Goal: Find contact information: Find contact information

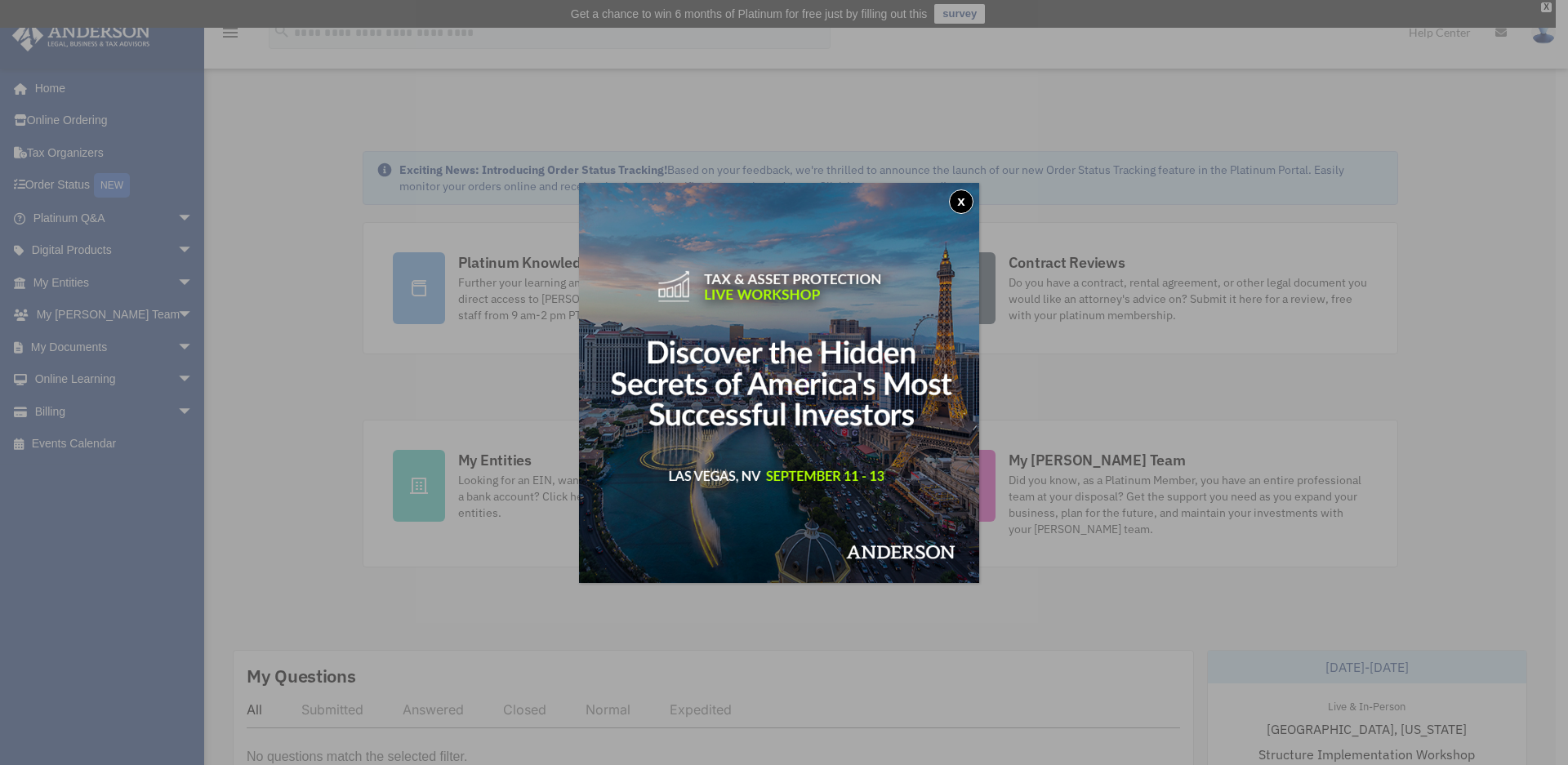
click at [966, 198] on button "x" at bounding box center [961, 201] width 24 height 24
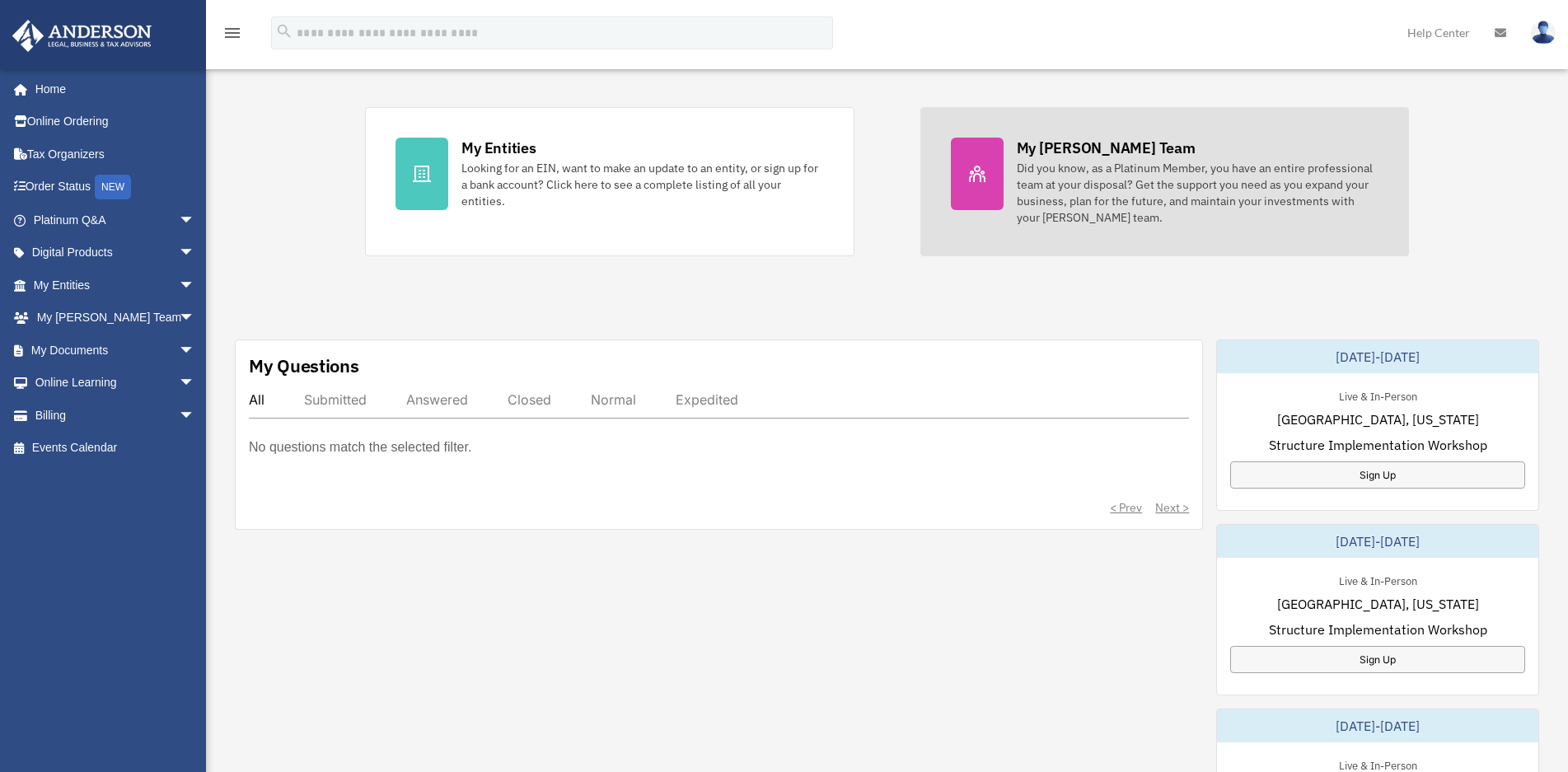
scroll to position [330, 0]
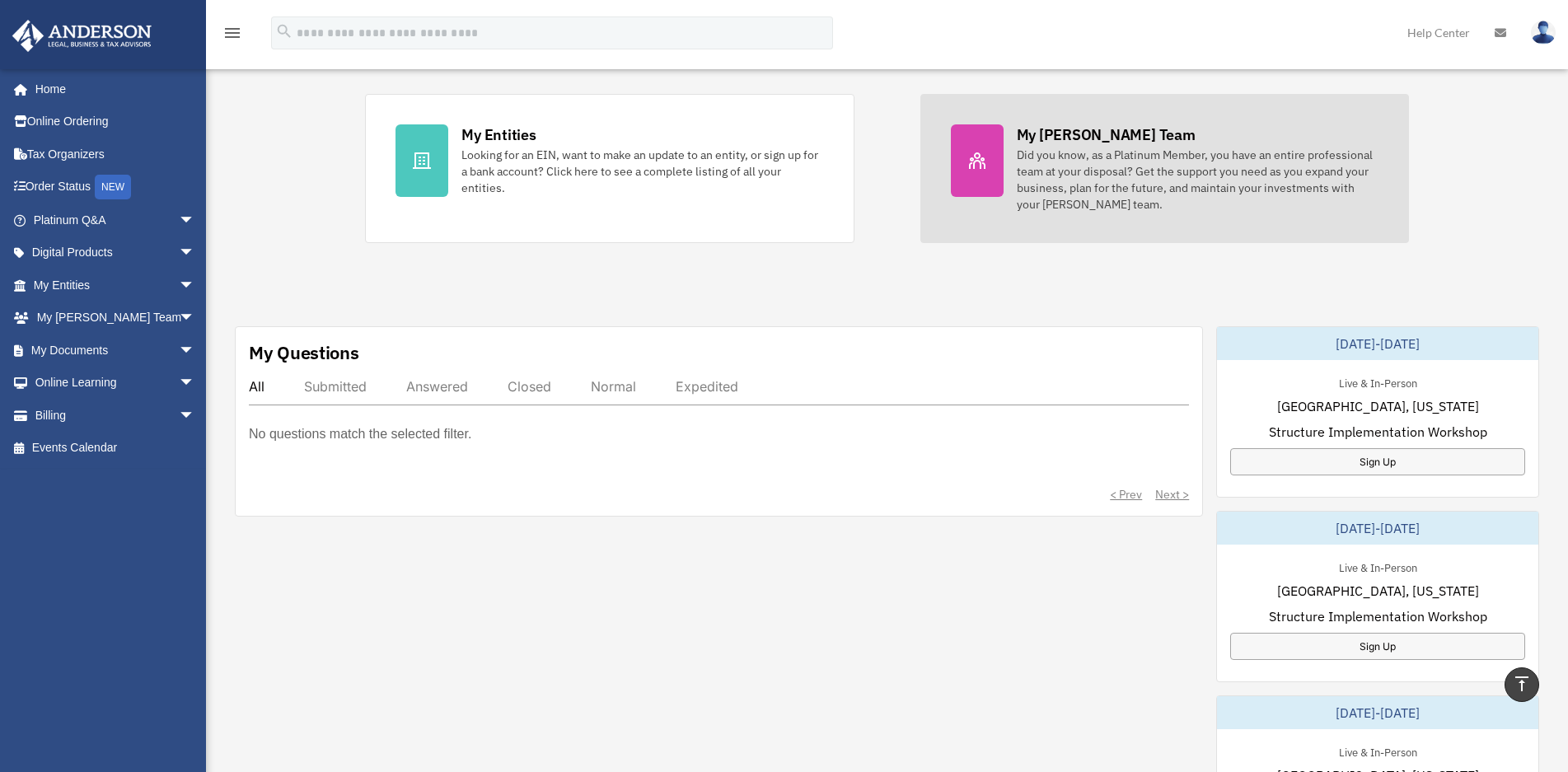
click at [980, 170] on icon at bounding box center [976, 160] width 19 height 19
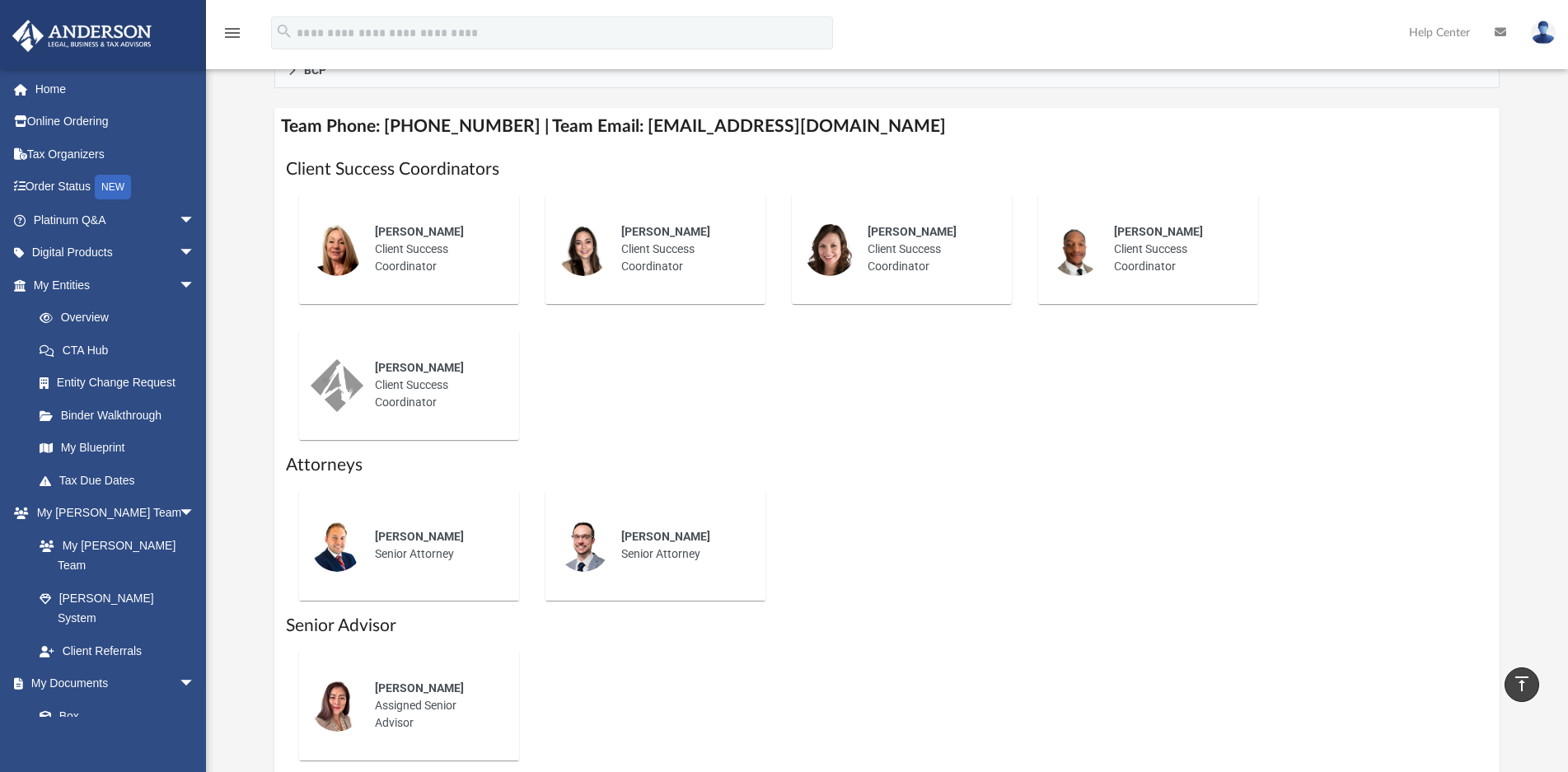
scroll to position [576, 0]
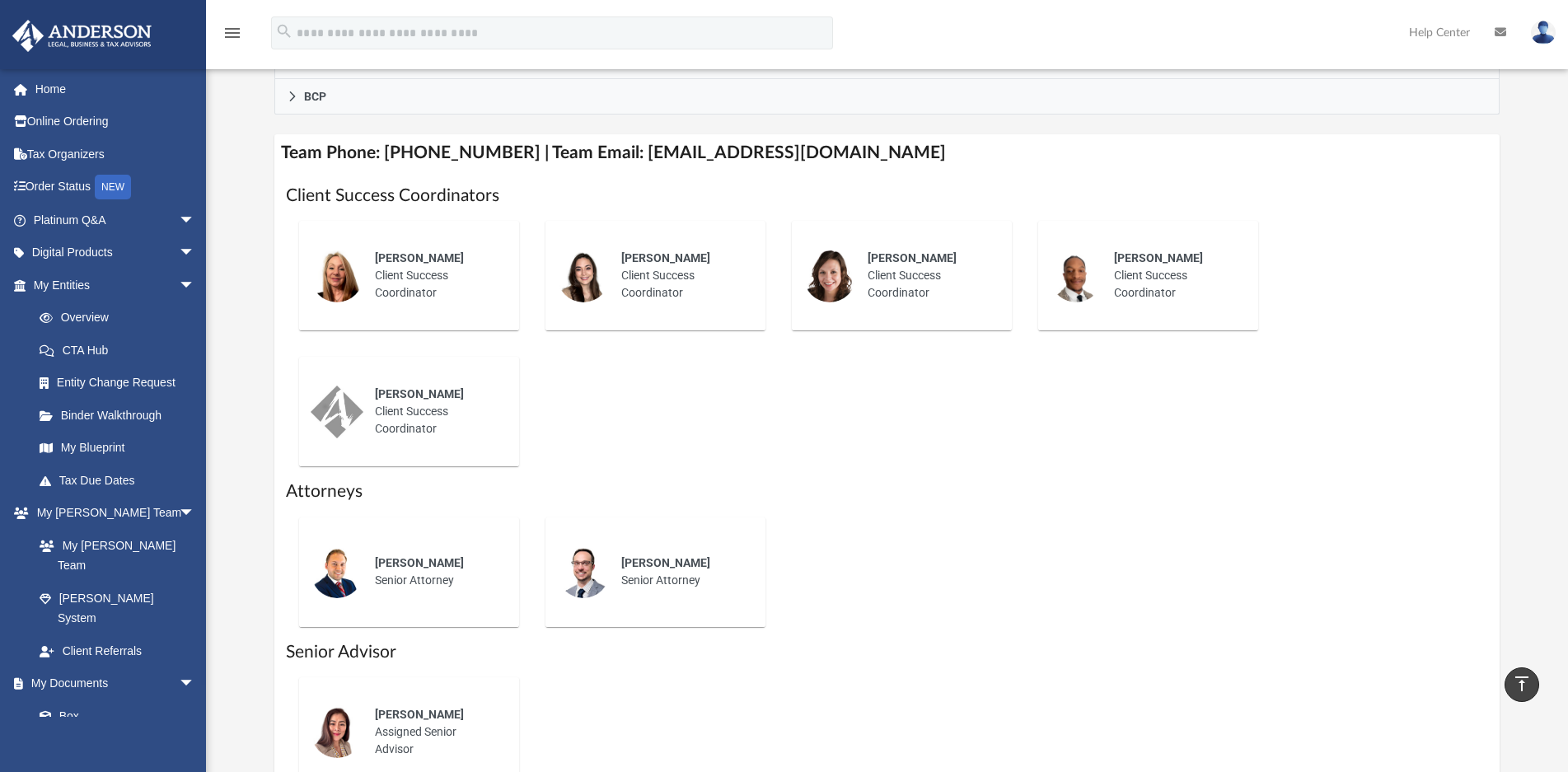
click at [996, 485] on h1 "Attorneys" at bounding box center [888, 491] width 1203 height 24
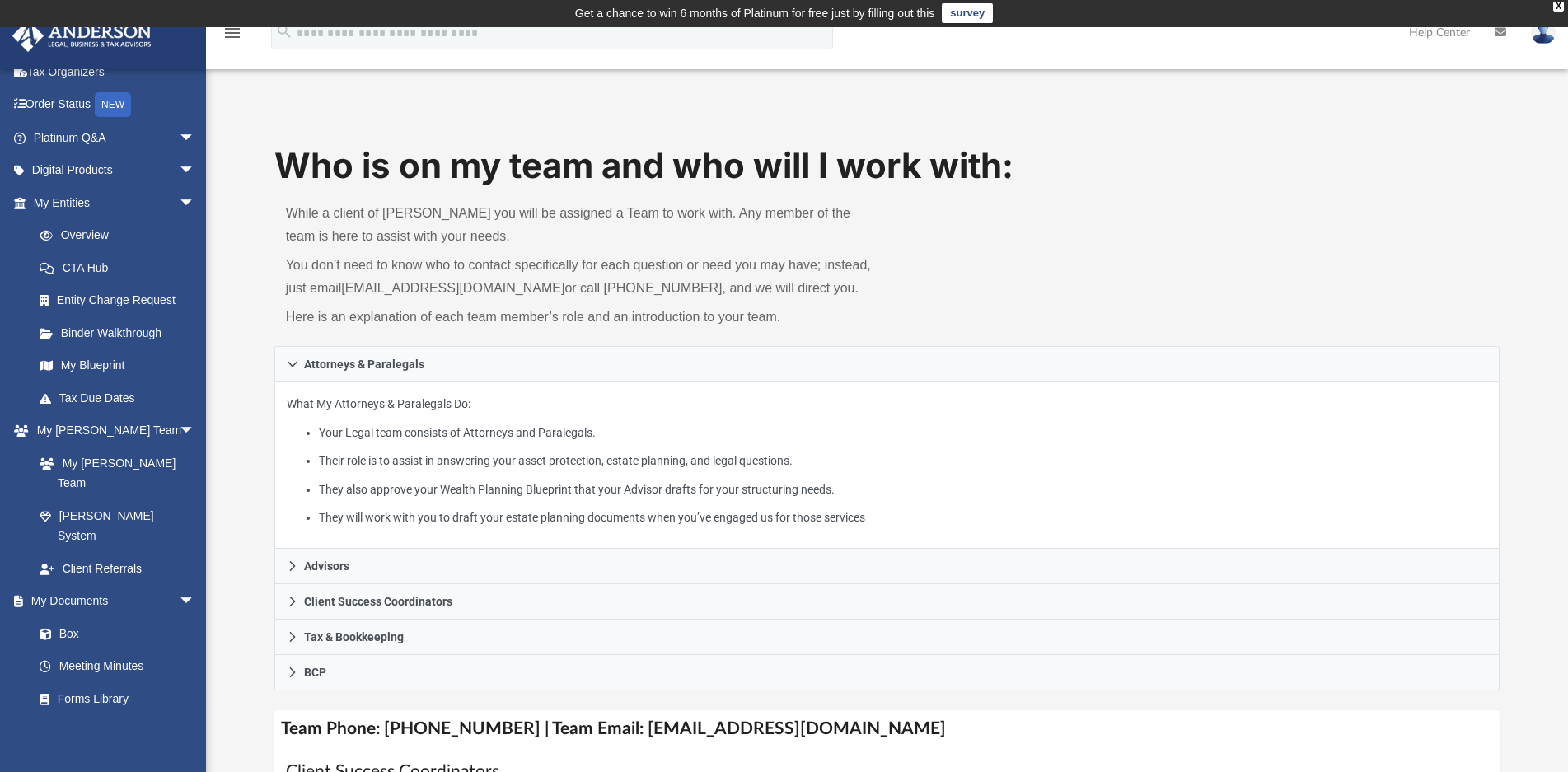
scroll to position [0, 0]
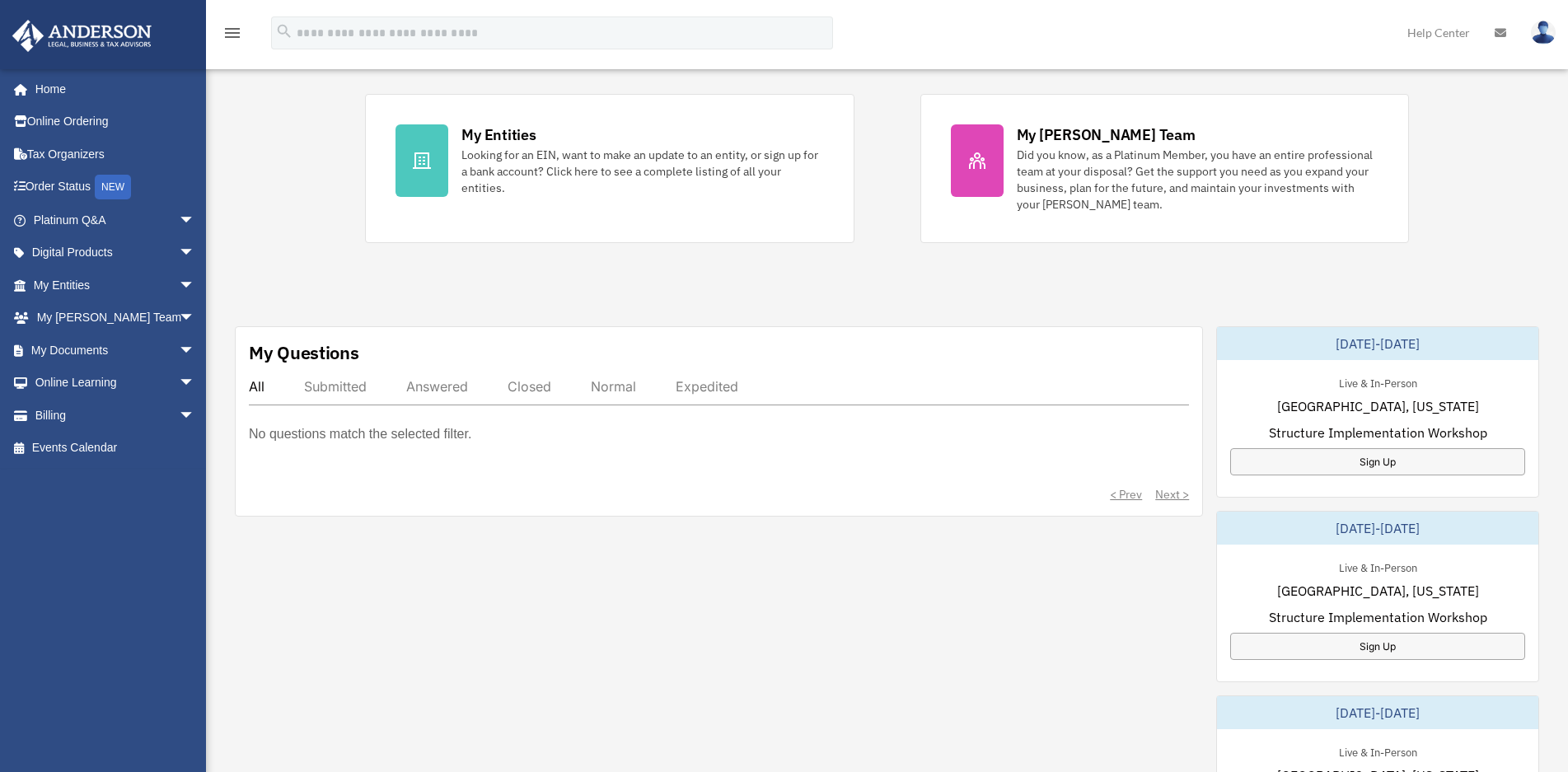
scroll to position [330, 0]
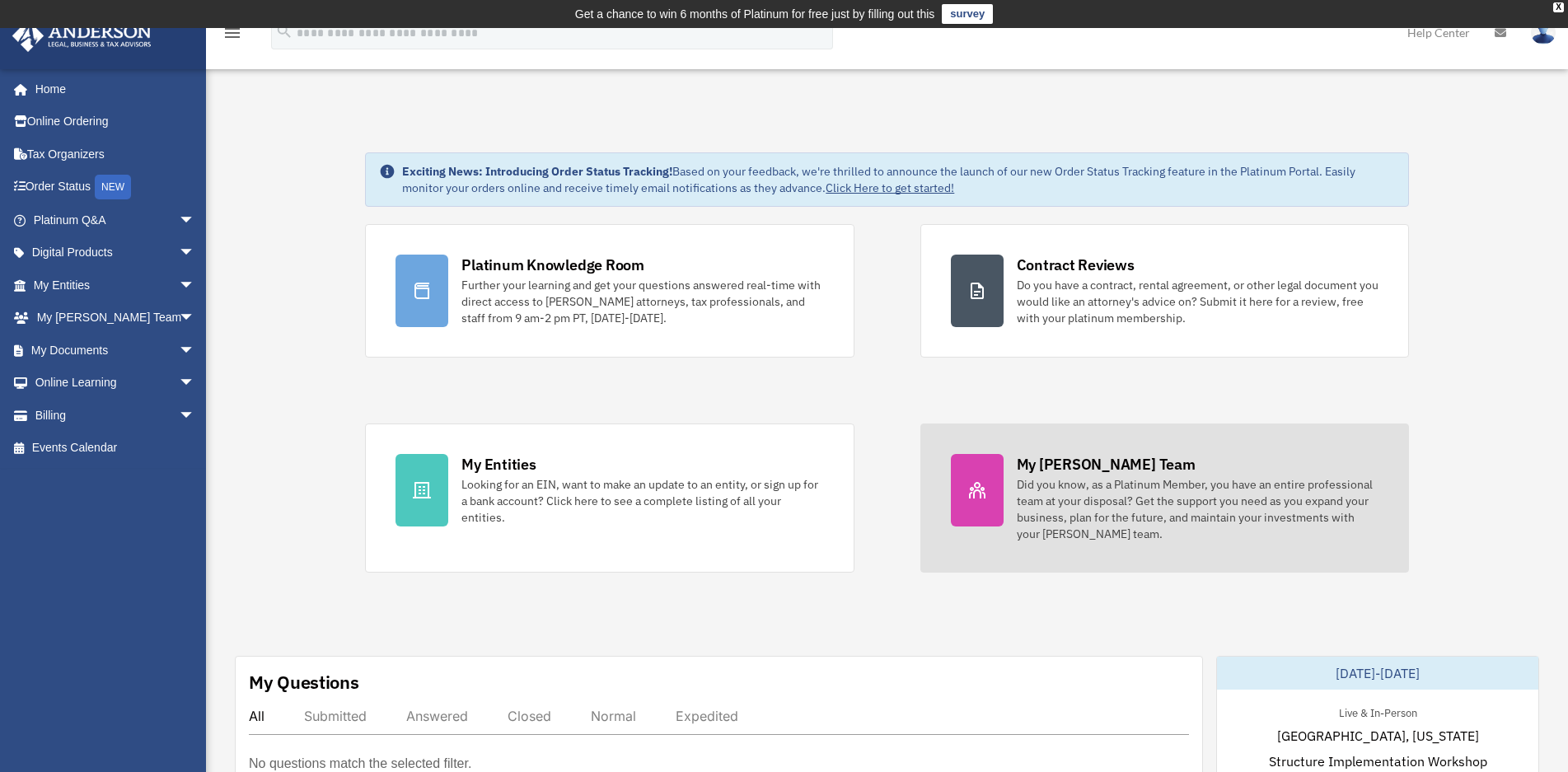
click at [1082, 461] on div "My [PERSON_NAME] Team" at bounding box center [1106, 464] width 179 height 20
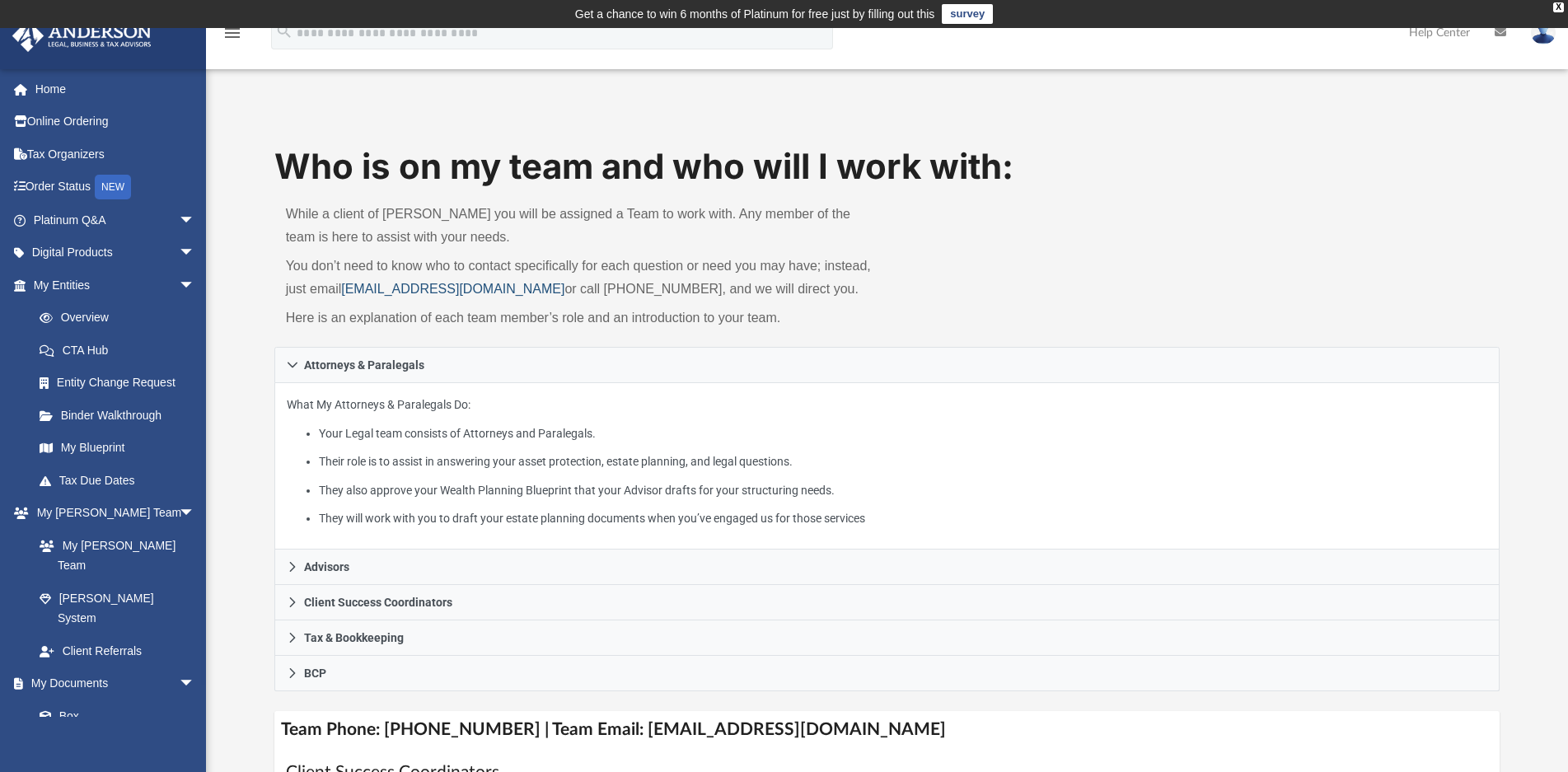
click at [416, 289] on link "[EMAIL_ADDRESS][DOMAIN_NAME]" at bounding box center [452, 289] width 224 height 14
drag, startPoint x: 539, startPoint y: 285, endPoint x: 344, endPoint y: 292, distance: 195.1
click at [344, 292] on p "You don’t need to know who to contact specifically for each question or need yo…" at bounding box center [581, 278] width 590 height 46
copy link "[EMAIL_ADDRESS][DOMAIN_NAME]"
